Goal: Task Accomplishment & Management: Complete application form

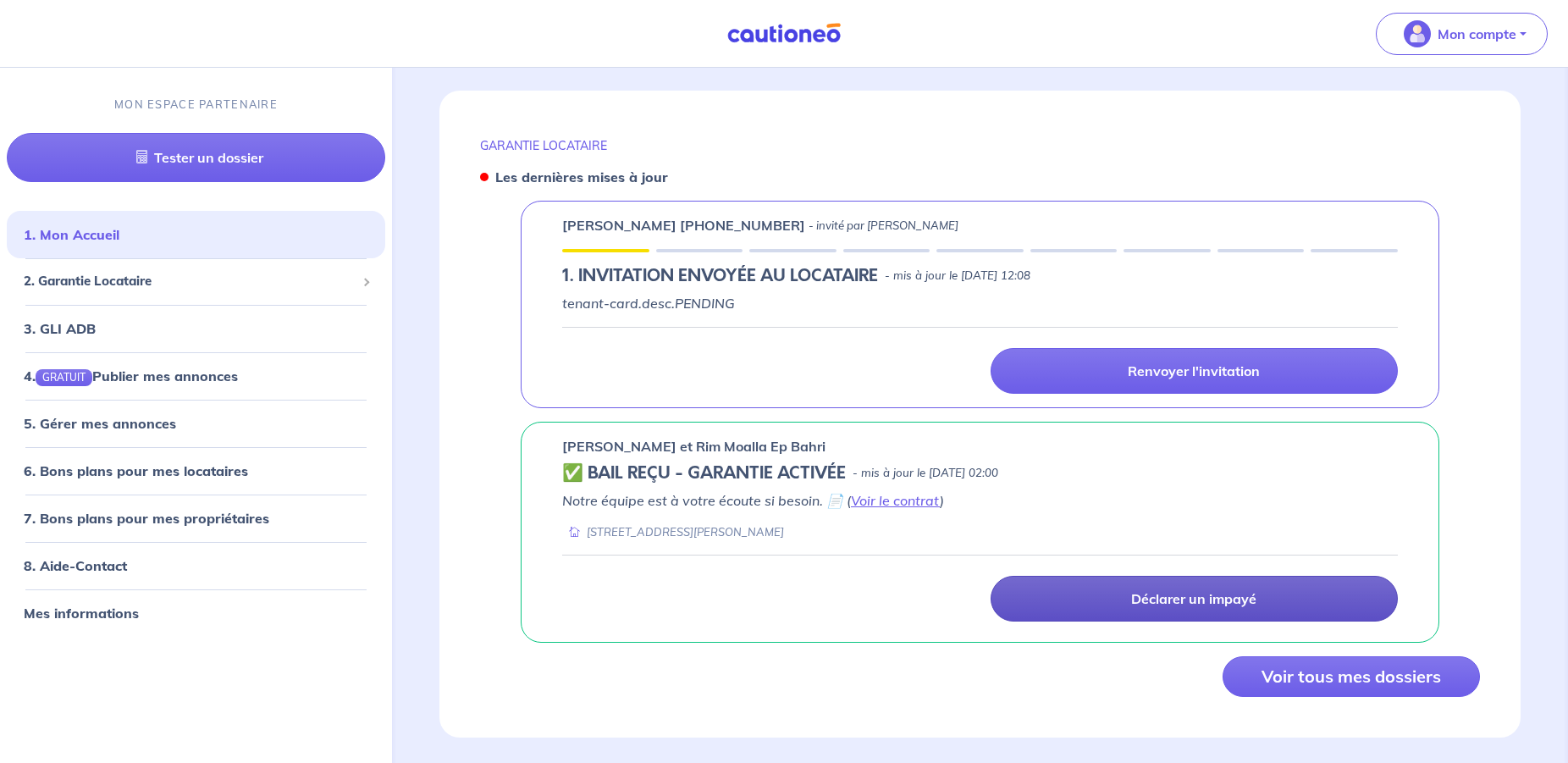
scroll to position [631, 0]
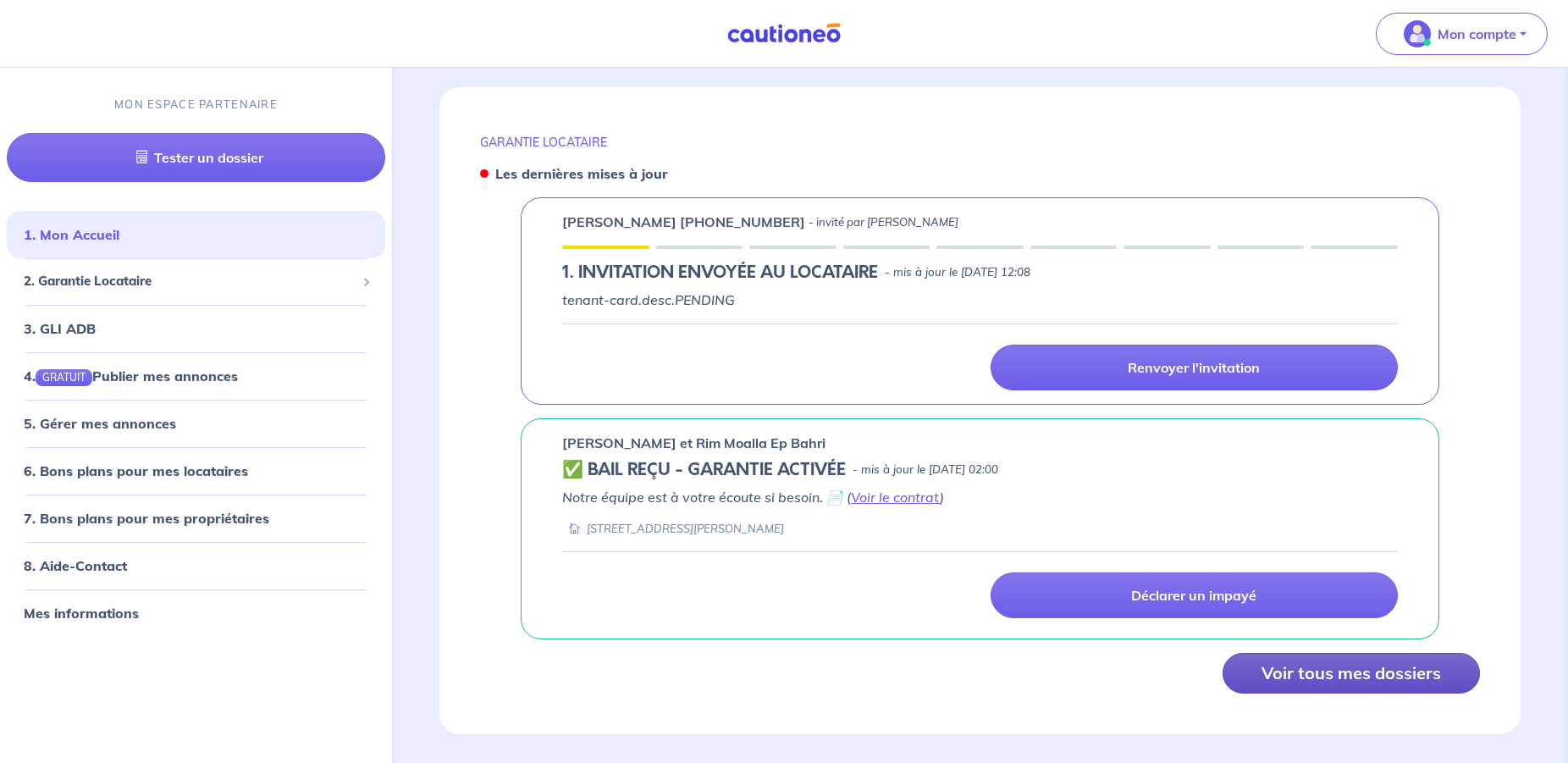
click at [1394, 666] on button "Voir tous mes dossiers" at bounding box center [1350, 672] width 257 height 40
select select "FR"
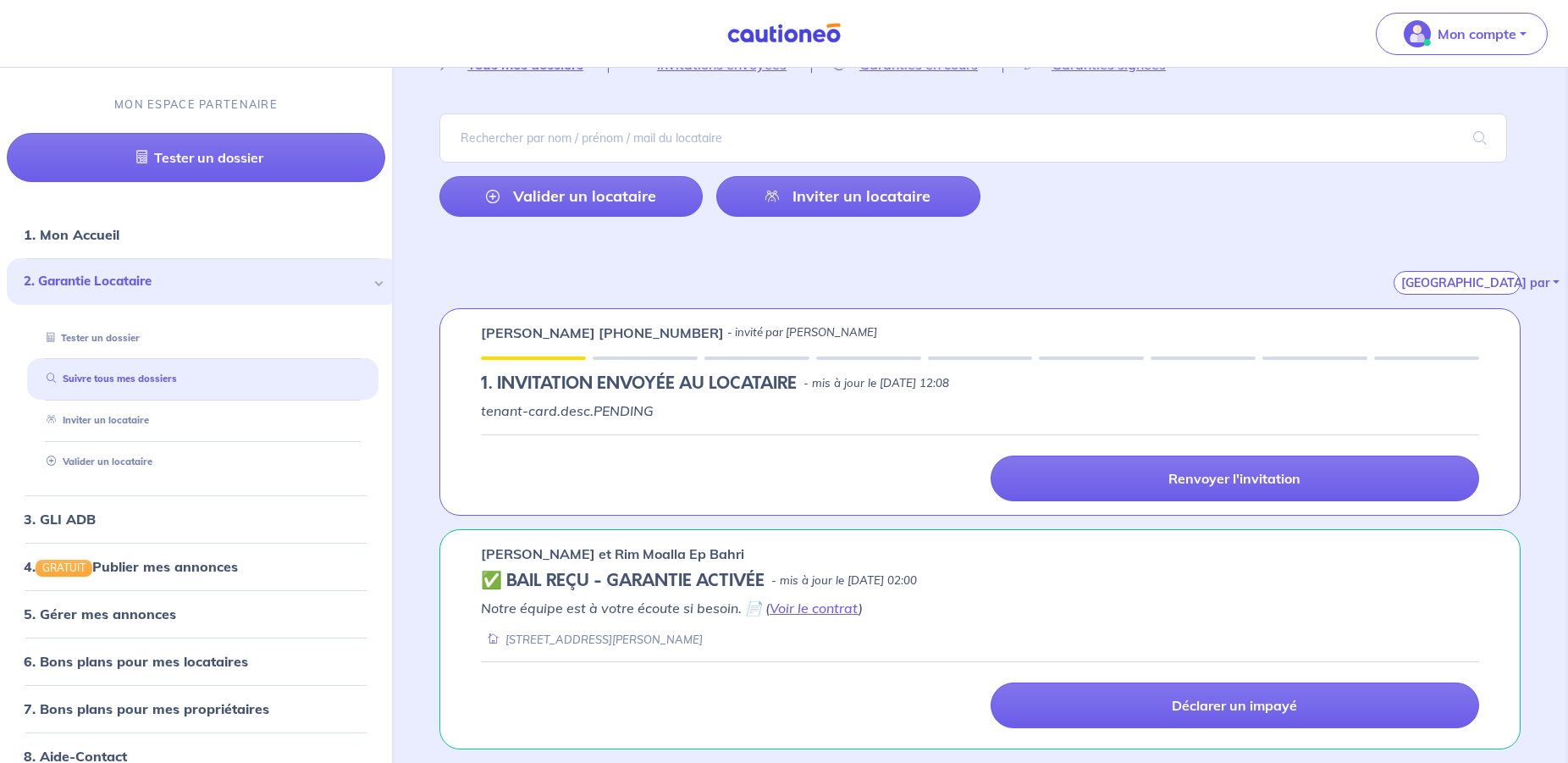
scroll to position [92, 0]
click at [888, 206] on link "Inviter un locataire" at bounding box center [848, 195] width 264 height 40
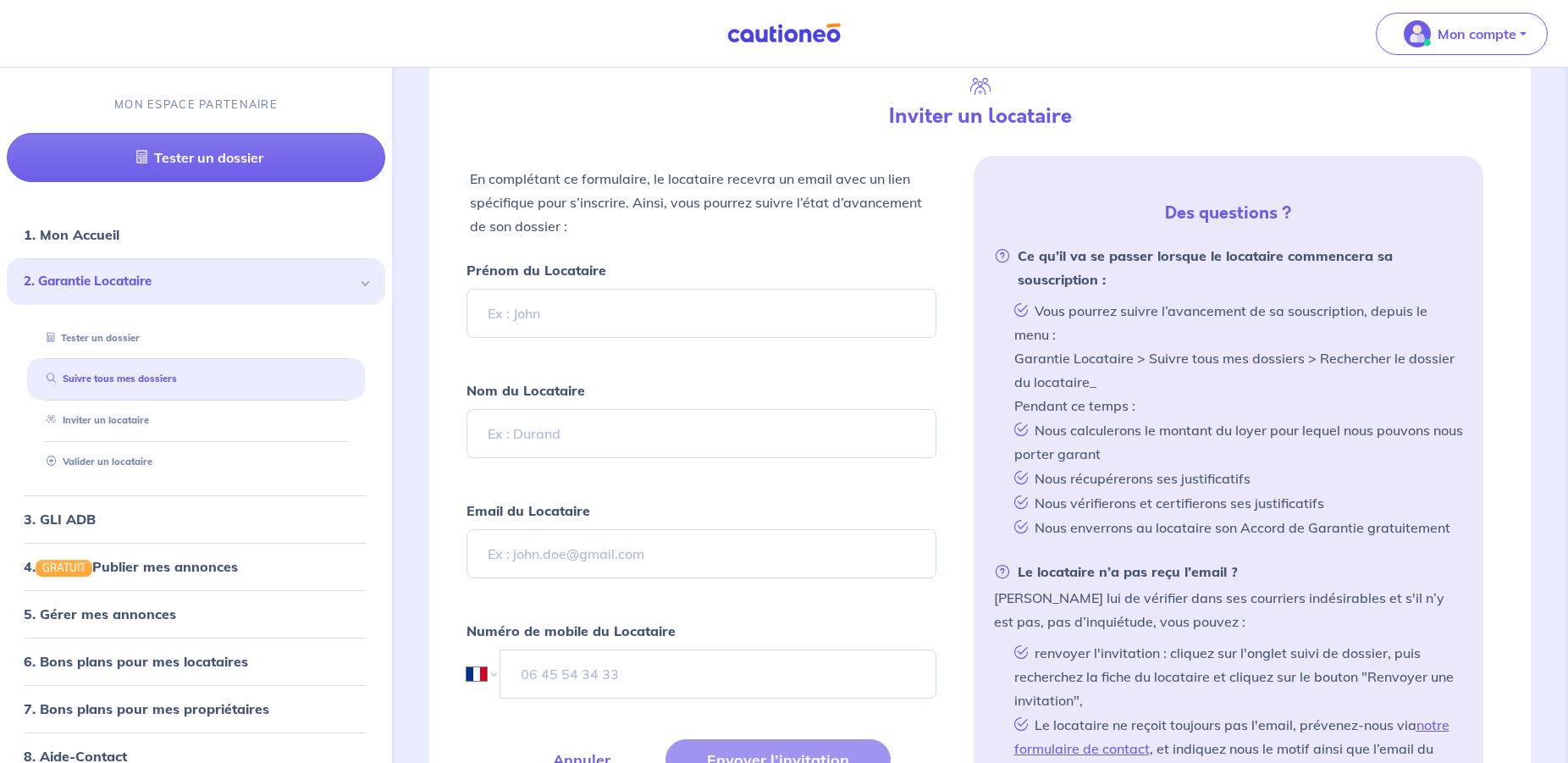
scroll to position [399, 0]
click at [568, 312] on input "Prénom du Locataire" at bounding box center [701, 312] width 469 height 50
type input "Marie"
click at [525, 452] on input "Nom du Locataire" at bounding box center [701, 432] width 469 height 50
click at [507, 440] on input "Le Tranec" at bounding box center [701, 432] width 469 height 50
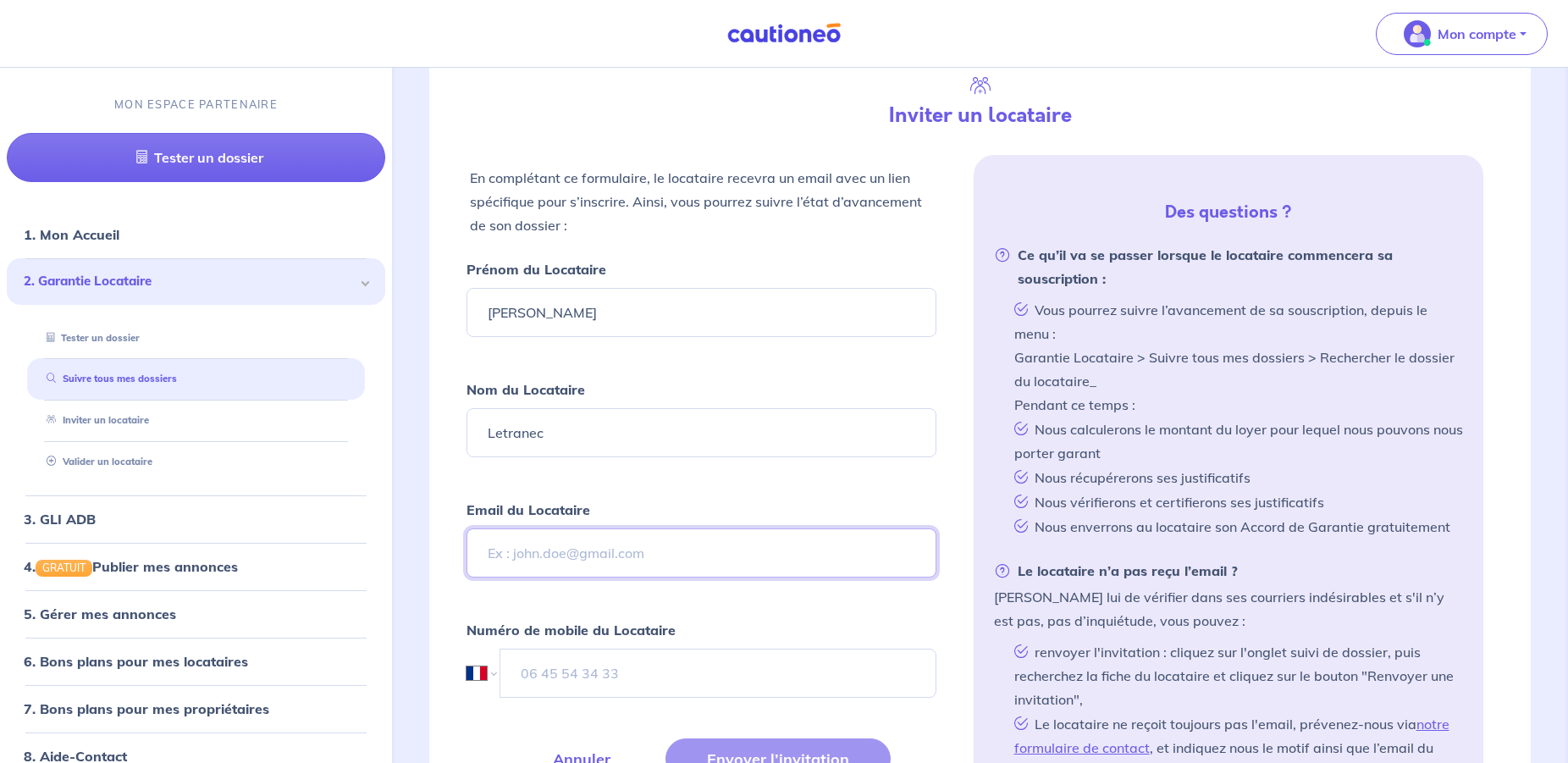
click at [605, 558] on input "Email du Locataire" at bounding box center [701, 553] width 469 height 50
click at [508, 434] on input "Letranec" at bounding box center [701, 432] width 469 height 50
type input "Le Tarnec"
click at [566, 555] on input "Email du Locataire" at bounding box center [701, 553] width 469 height 50
type input "marieletarnec1966@gmail.com"
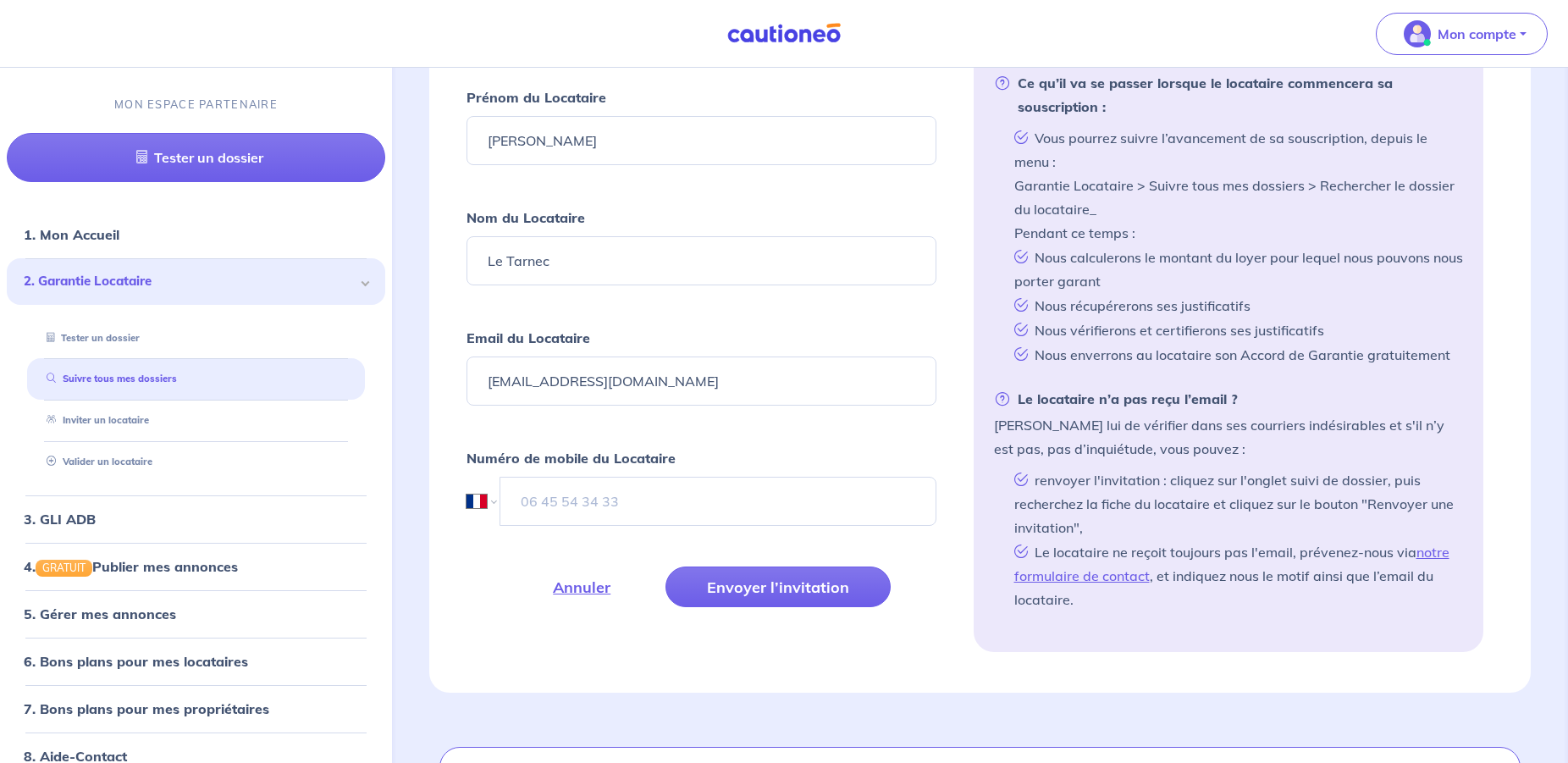
scroll to position [572, 0]
click at [532, 491] on input "tel" at bounding box center [718, 500] width 436 height 50
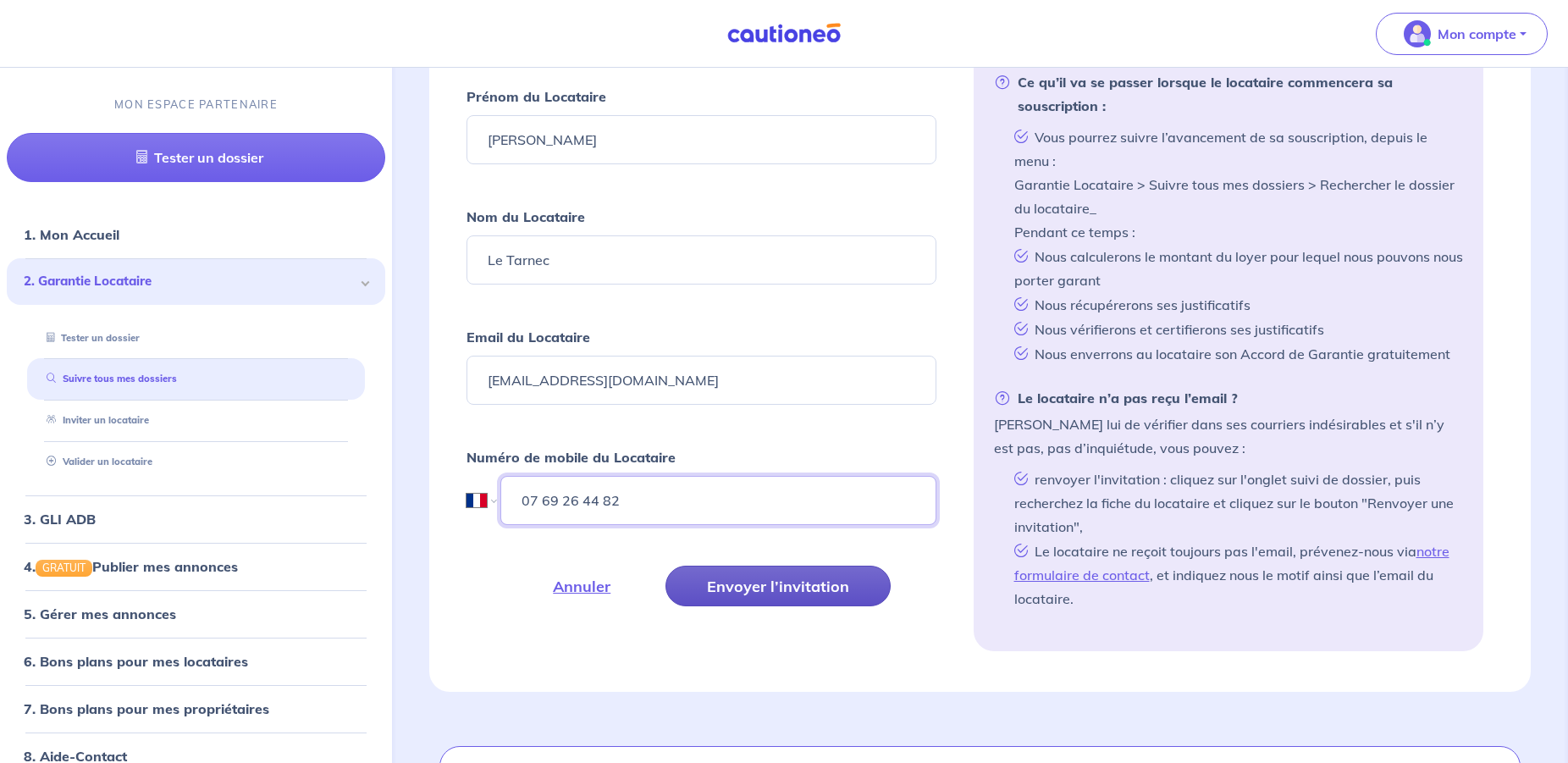
type input "07 69 26 44 82"
click at [778, 593] on button "Envoyer l’invitation" at bounding box center [778, 585] width 225 height 40
